Goal: Task Accomplishment & Management: Use online tool/utility

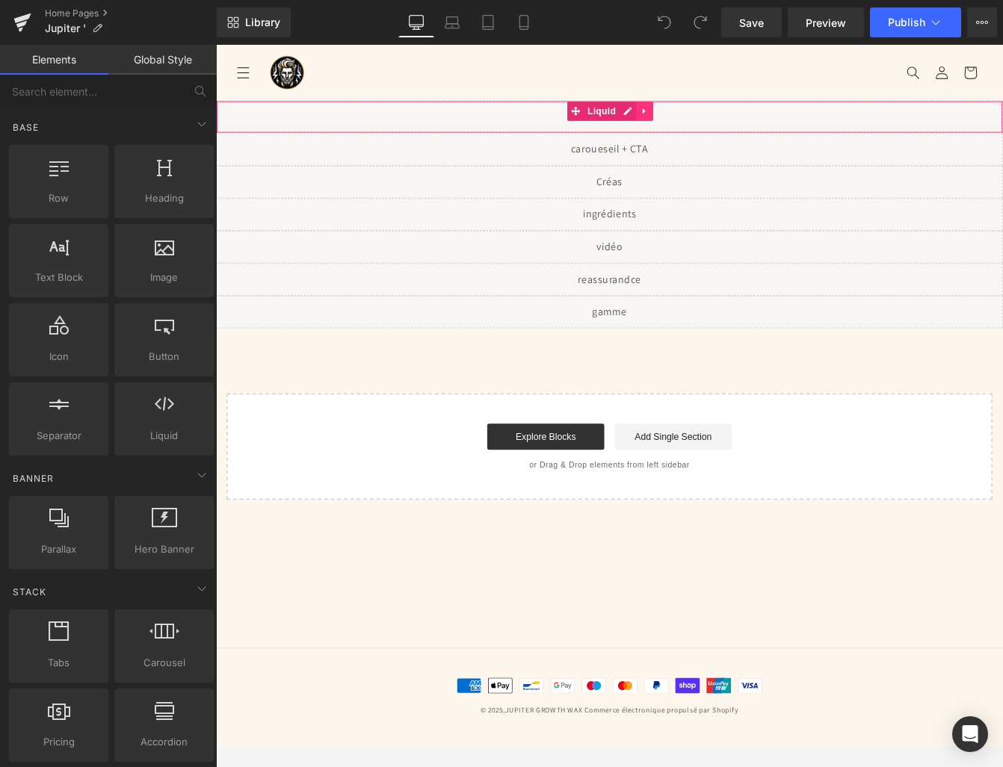
click at [706, 120] on icon at bounding box center [707, 121] width 3 height 7
click at [699, 121] on icon at bounding box center [698, 121] width 10 height 10
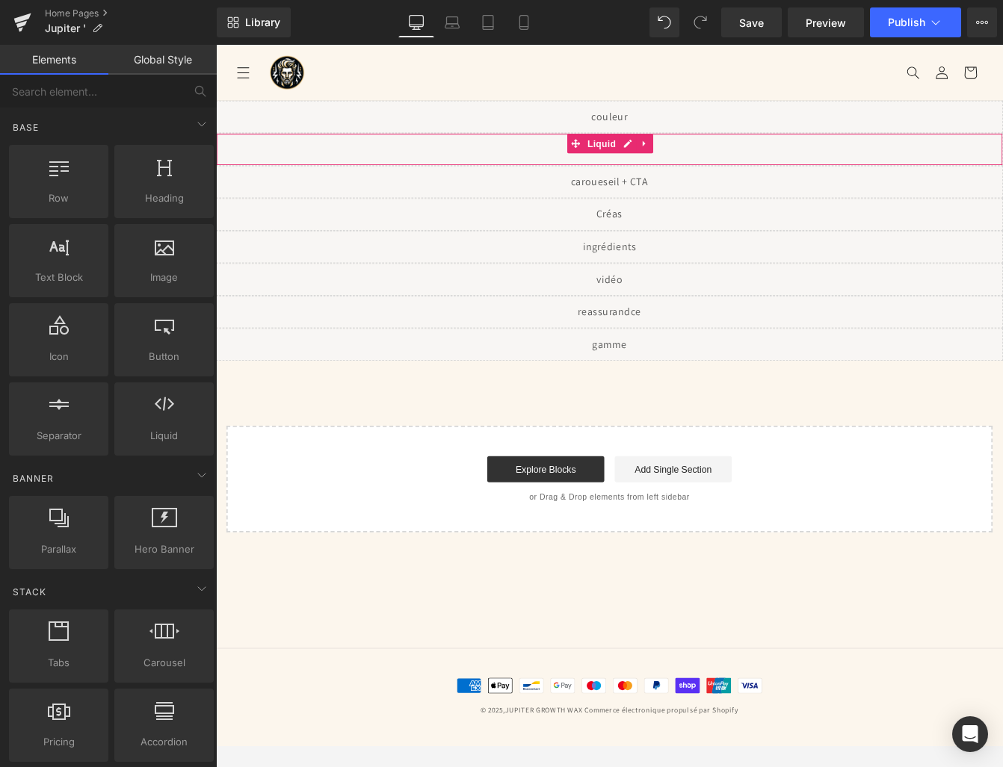
click at [630, 178] on div "Liquid" at bounding box center [668, 164] width 904 height 37
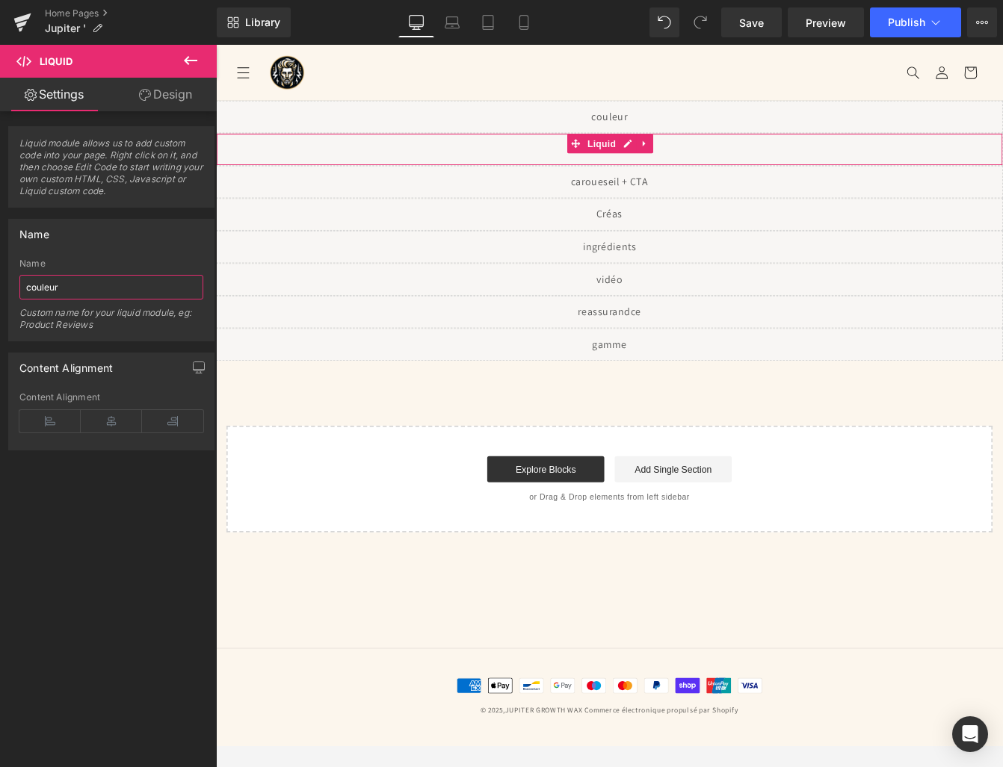
drag, startPoint x: 87, startPoint y: 287, endPoint x: 0, endPoint y: 285, distance: 87.4
click at [0, 285] on div "Name couleur Name couleur Custom name for your liquid module, eg: Product Revie…" at bounding box center [111, 275] width 223 height 134
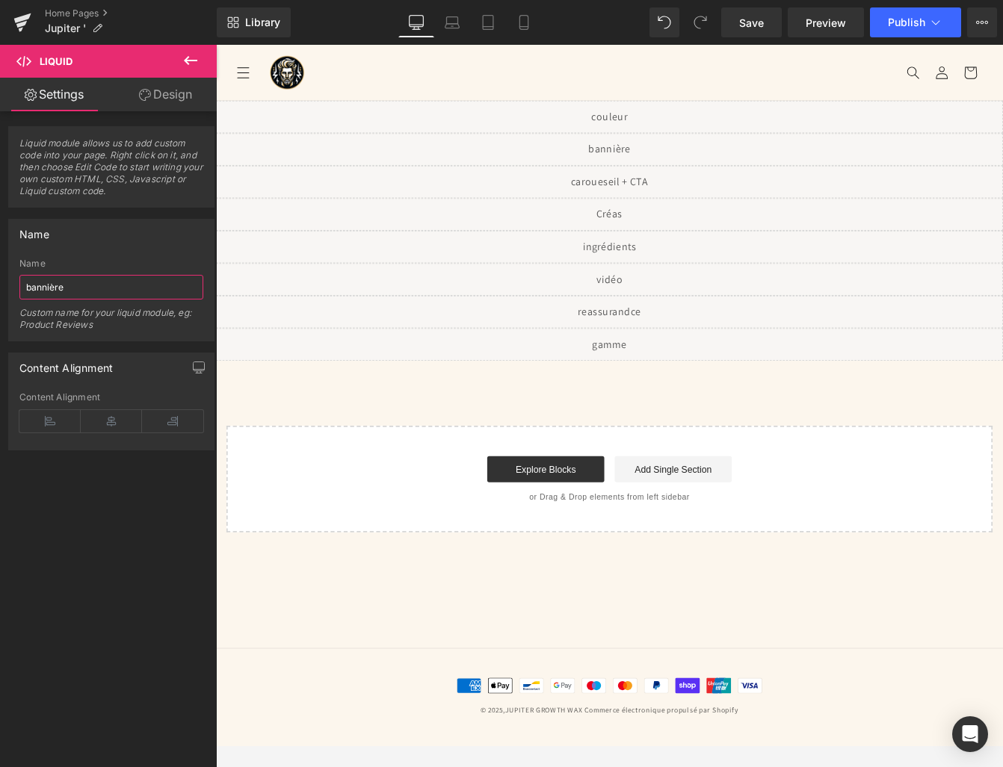
type input "bannière"
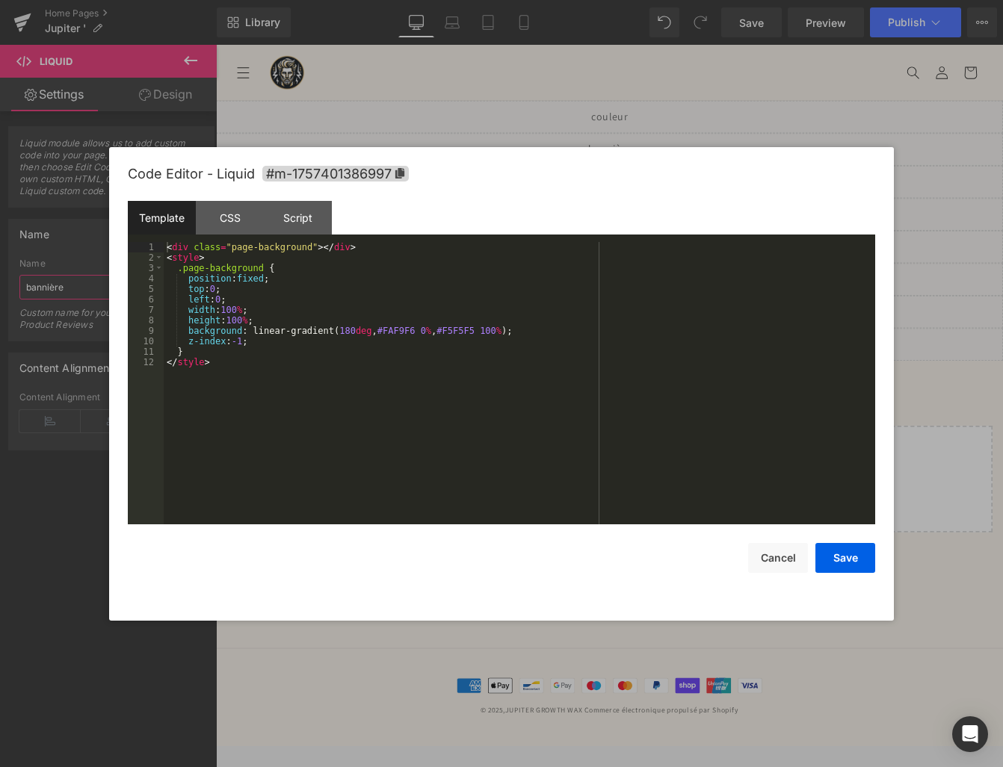
click at [692, 156] on div "Liquid" at bounding box center [668, 164] width 904 height 37
drag, startPoint x: 168, startPoint y: 247, endPoint x: 216, endPoint y: 589, distance: 344.8
click at [216, 589] on div "Code Editor - Liquid #m-1757401386997 Template CSS Script Data 1 2 3 4 5 6 7 8 …" at bounding box center [501, 384] width 747 height 474
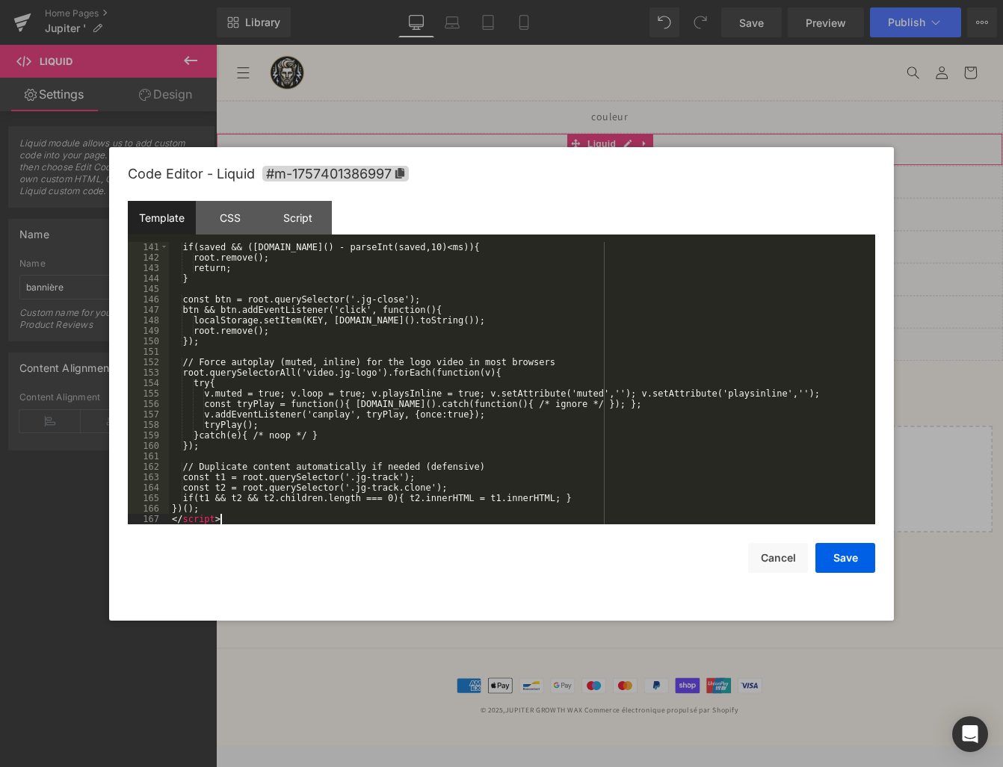
scroll to position [1684, 0]
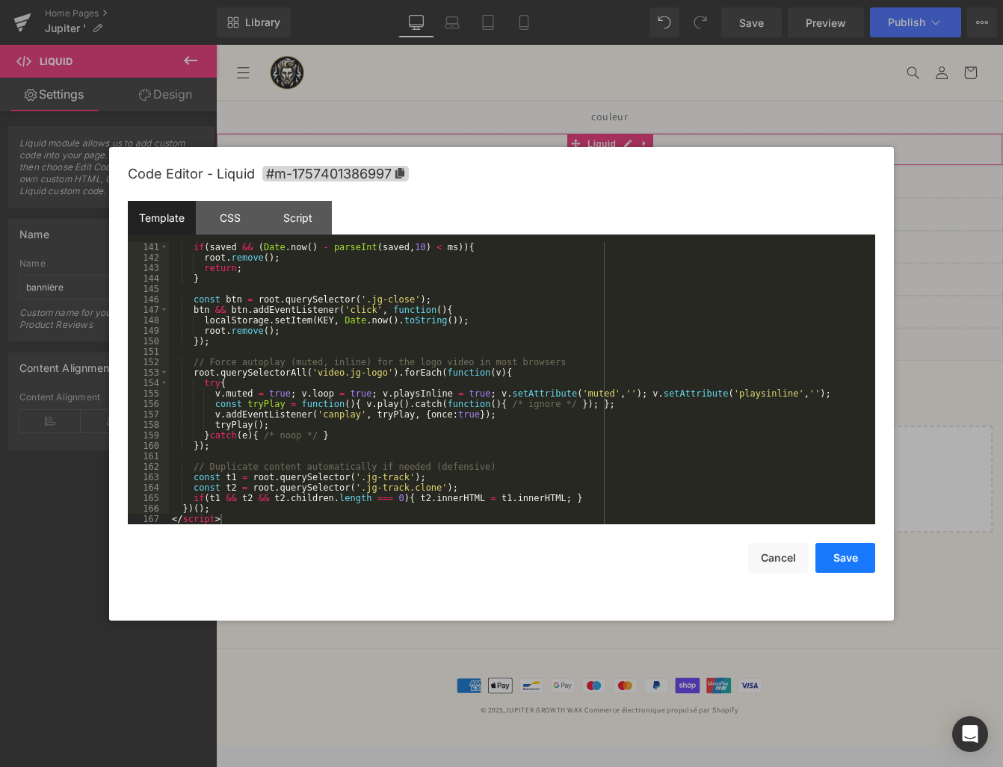
click at [844, 561] on button "Save" at bounding box center [845, 558] width 60 height 30
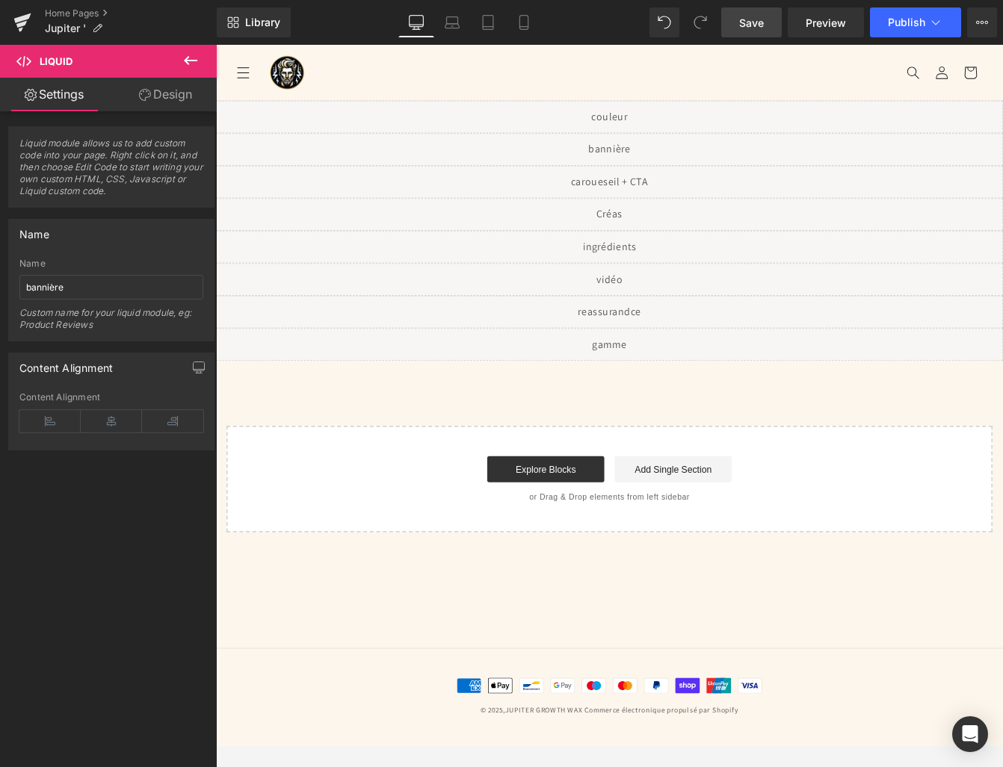
click at [758, 27] on span "Save" at bounding box center [751, 23] width 25 height 16
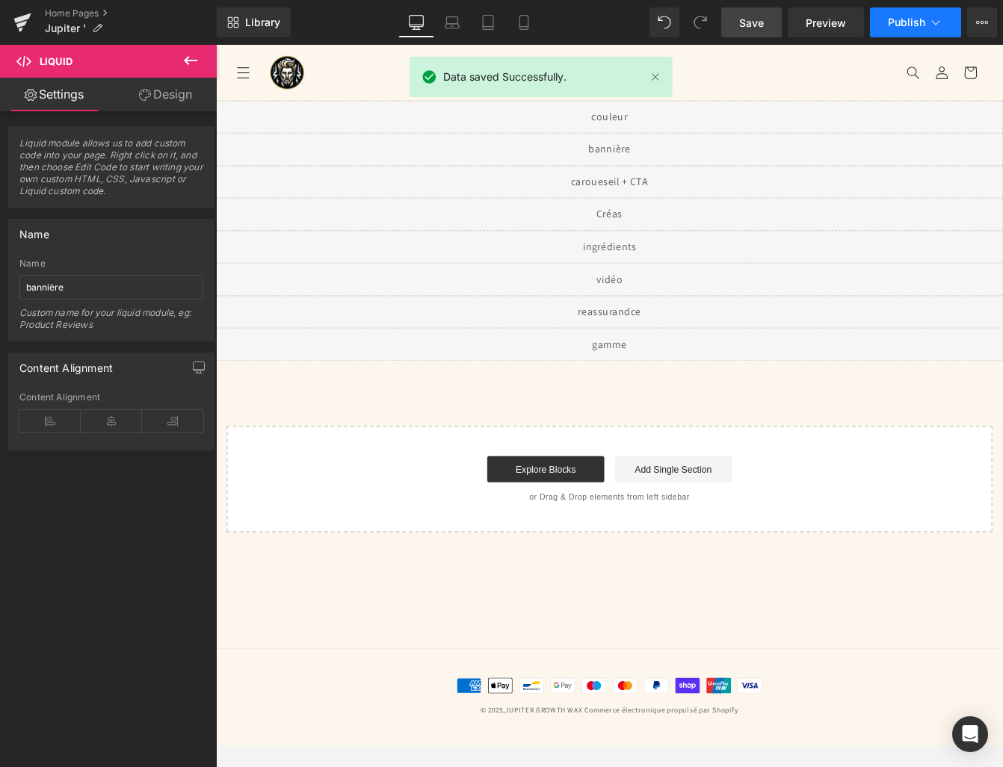
click at [897, 28] on span "Publish" at bounding box center [906, 22] width 37 height 12
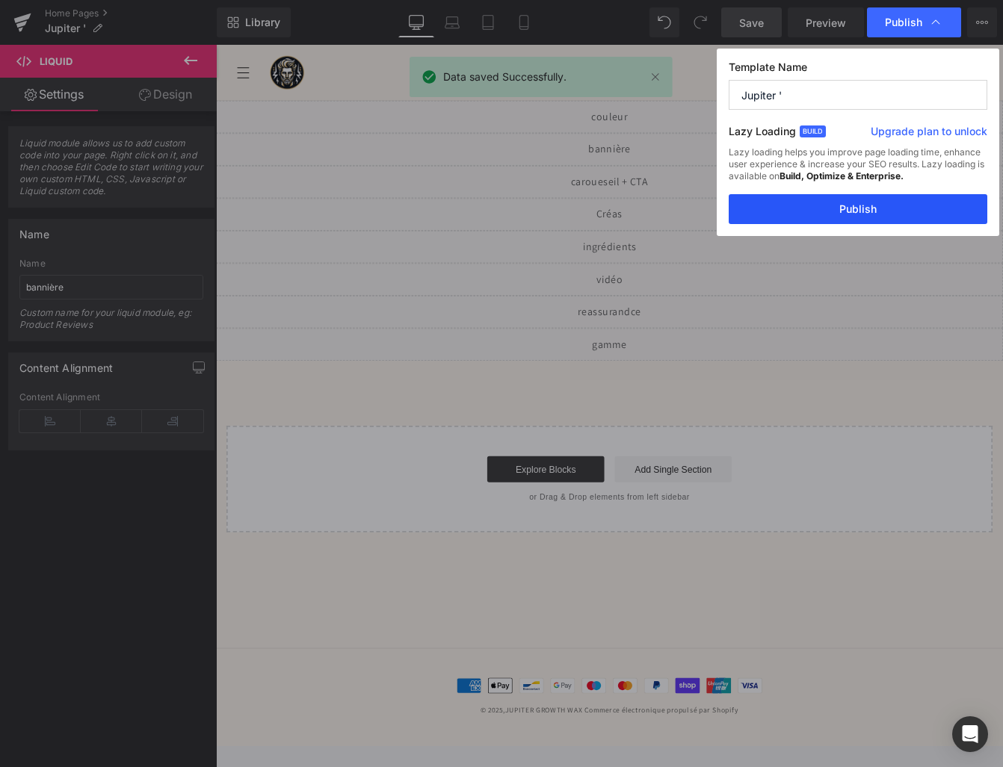
click at [869, 208] on button "Publish" at bounding box center [857, 209] width 259 height 30
